Goal: Information Seeking & Learning: Learn about a topic

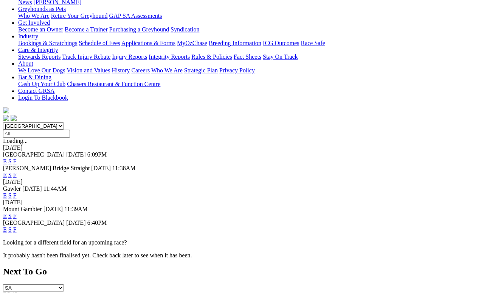
scroll to position [125, 0]
click at [17, 226] on link "F" at bounding box center [14, 229] width 3 height 6
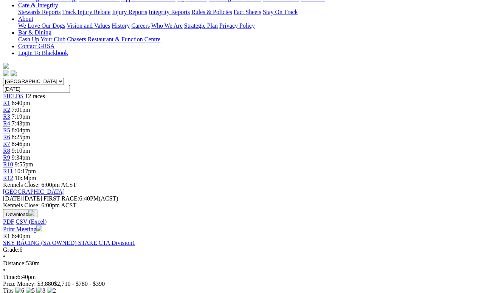
scroll to position [169, 0]
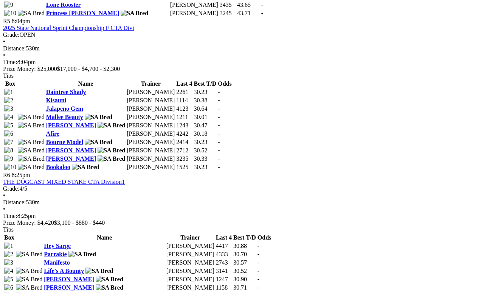
scroll to position [908, 0]
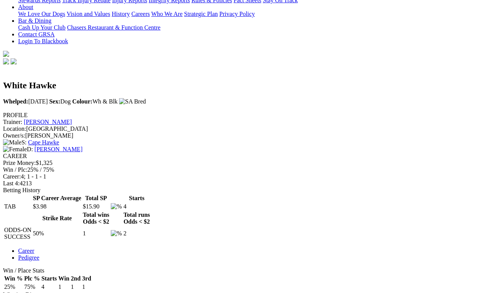
scroll to position [181, 0]
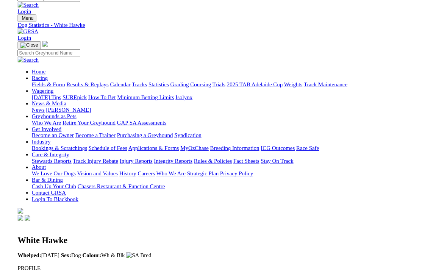
scroll to position [191, 0]
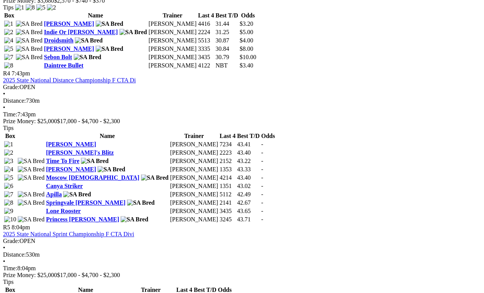
scroll to position [699, 0]
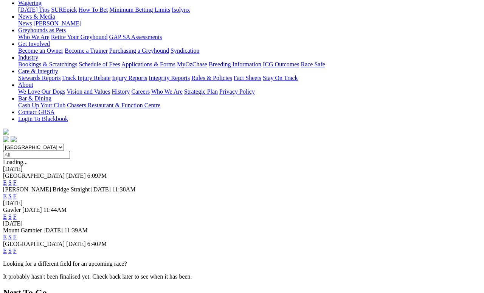
scroll to position [103, 0]
click at [17, 213] on span "F" at bounding box center [14, 216] width 3 height 6
click at [17, 213] on link "F" at bounding box center [14, 216] width 3 height 6
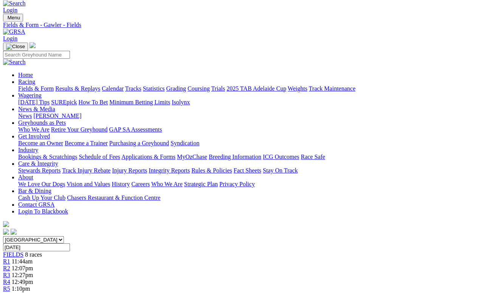
scroll to position [5, 0]
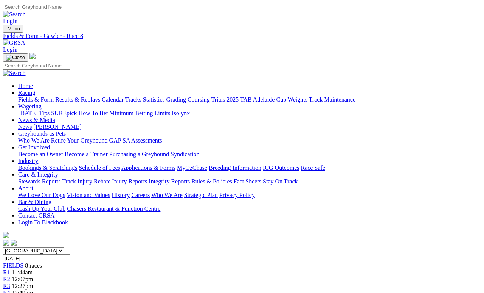
click at [55, 117] on link "News & Media" at bounding box center [36, 120] width 37 height 6
click at [32, 123] on link "News" at bounding box center [25, 126] width 14 height 6
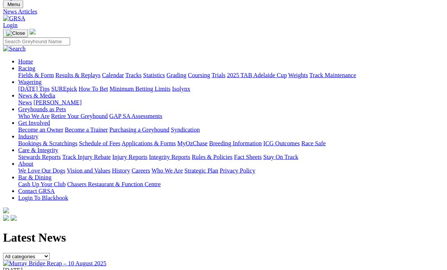
scroll to position [22, 0]
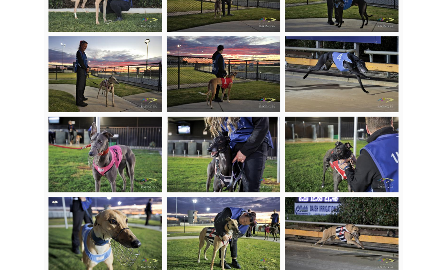
scroll to position [2044, 0]
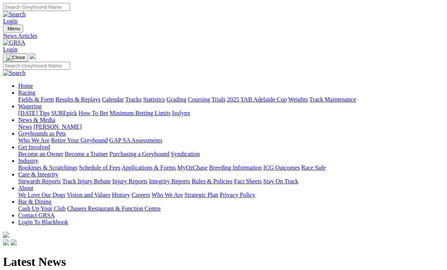
scroll to position [22, 0]
